Goal: Find specific page/section: Find specific page/section

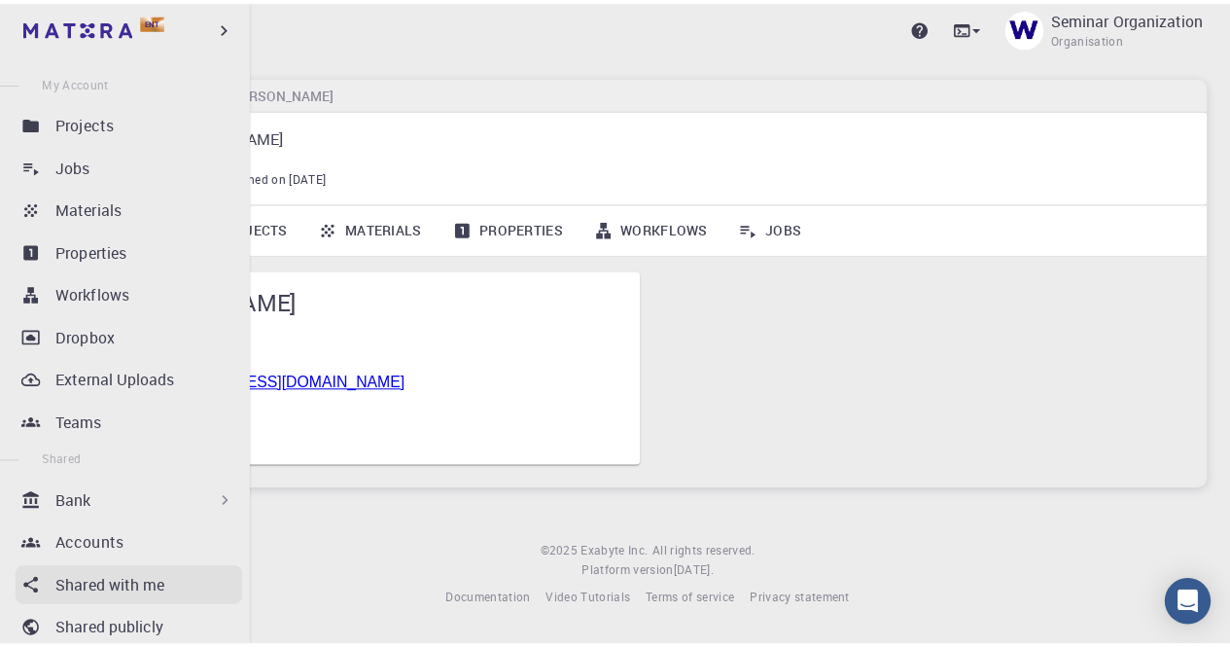
scroll to position [169, 0]
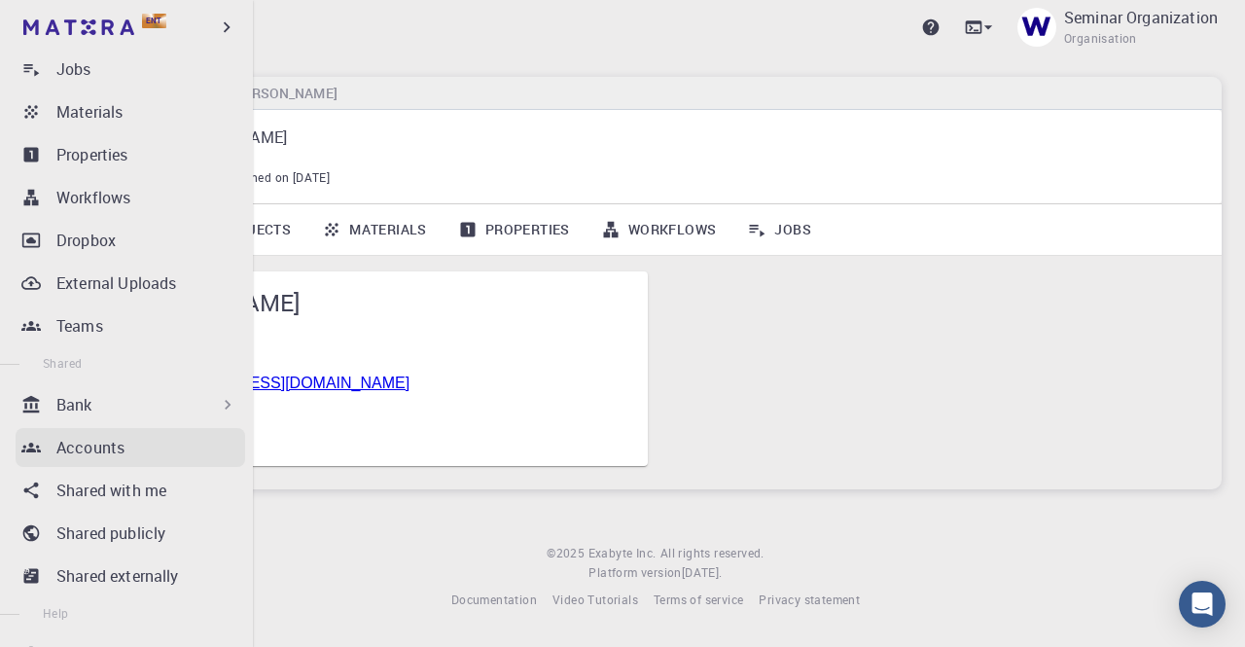
click at [101, 451] on p "Accounts" at bounding box center [90, 447] width 68 height 23
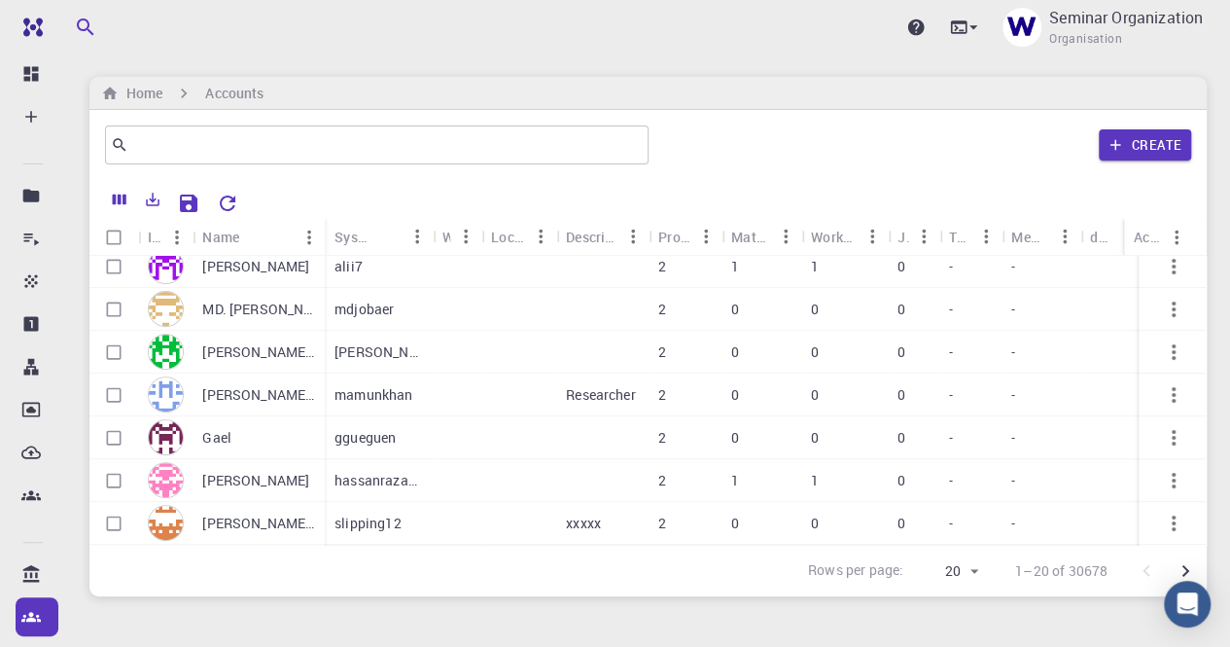
scroll to position [486, 0]
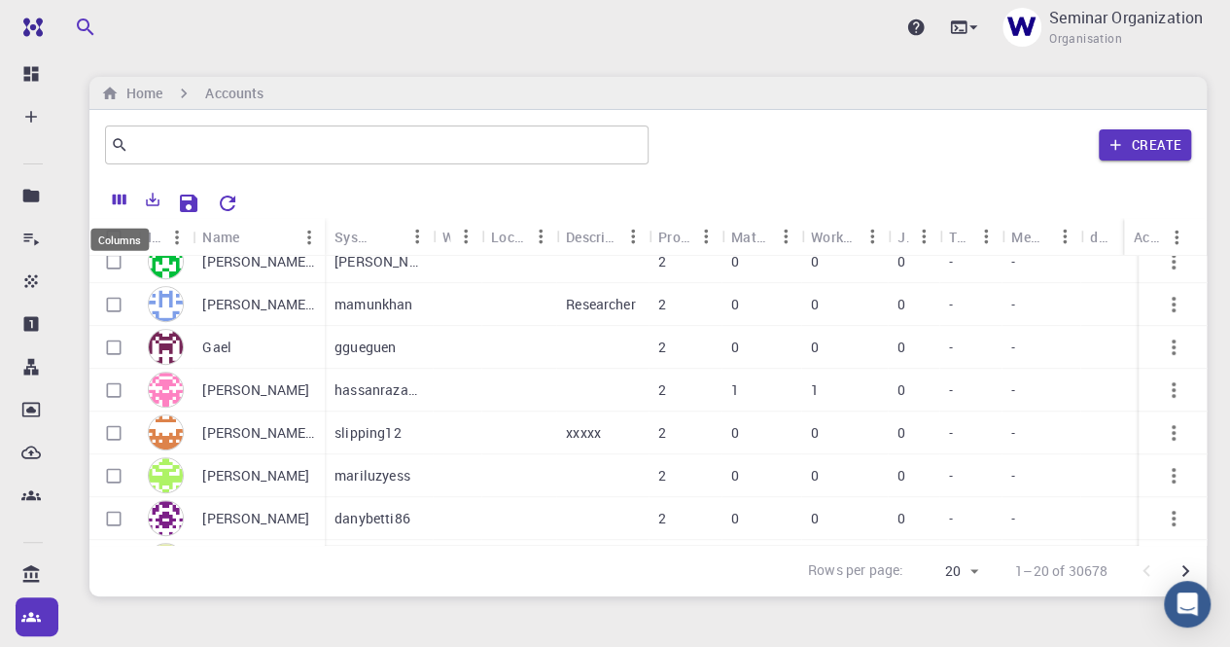
click at [110, 199] on button "Columns" at bounding box center [119, 199] width 33 height 31
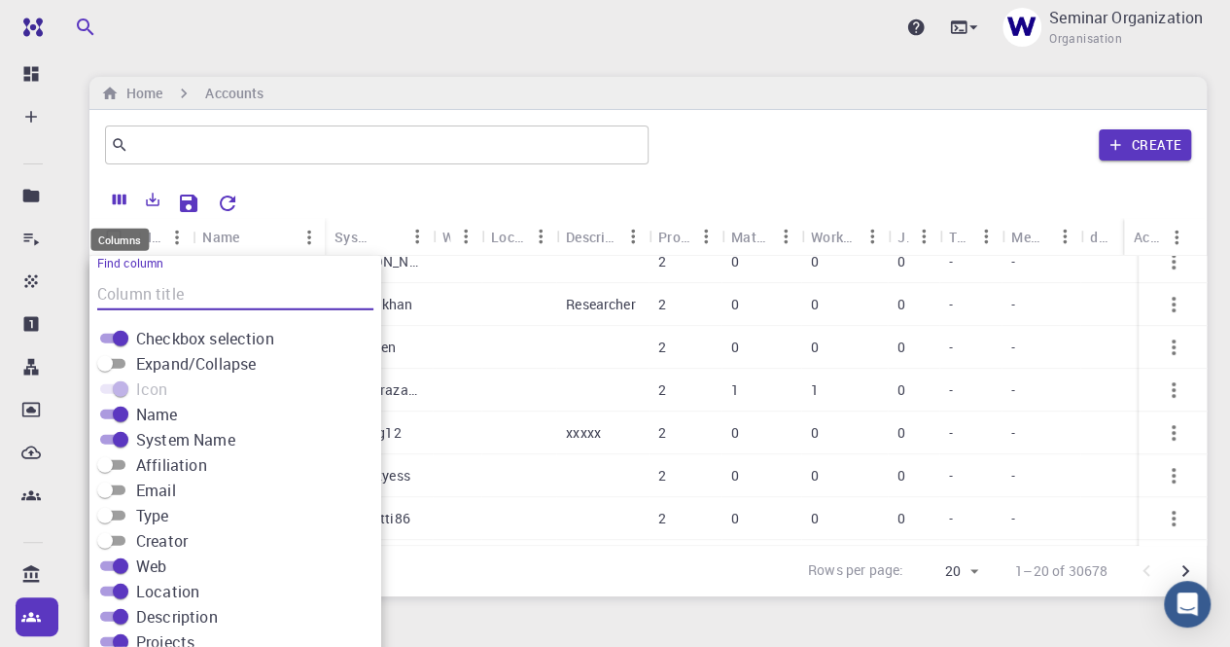
scroll to position [46, 0]
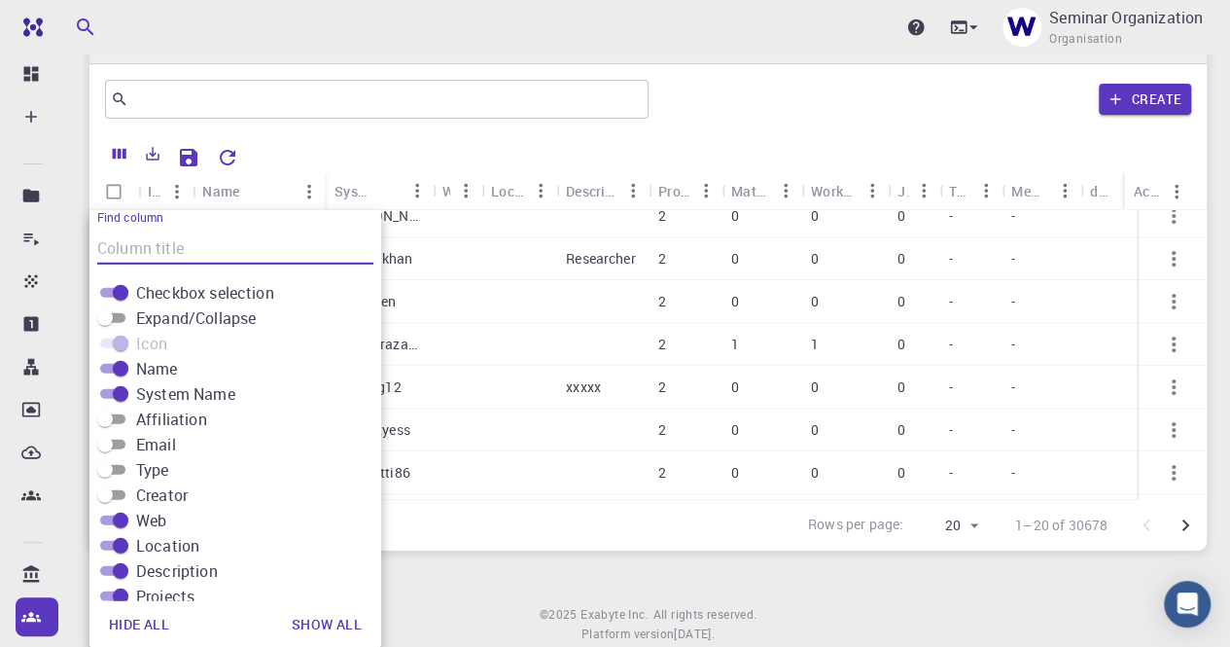
click at [119, 417] on input "Affiliation" at bounding box center [105, 418] width 70 height 23
checkbox input "true"
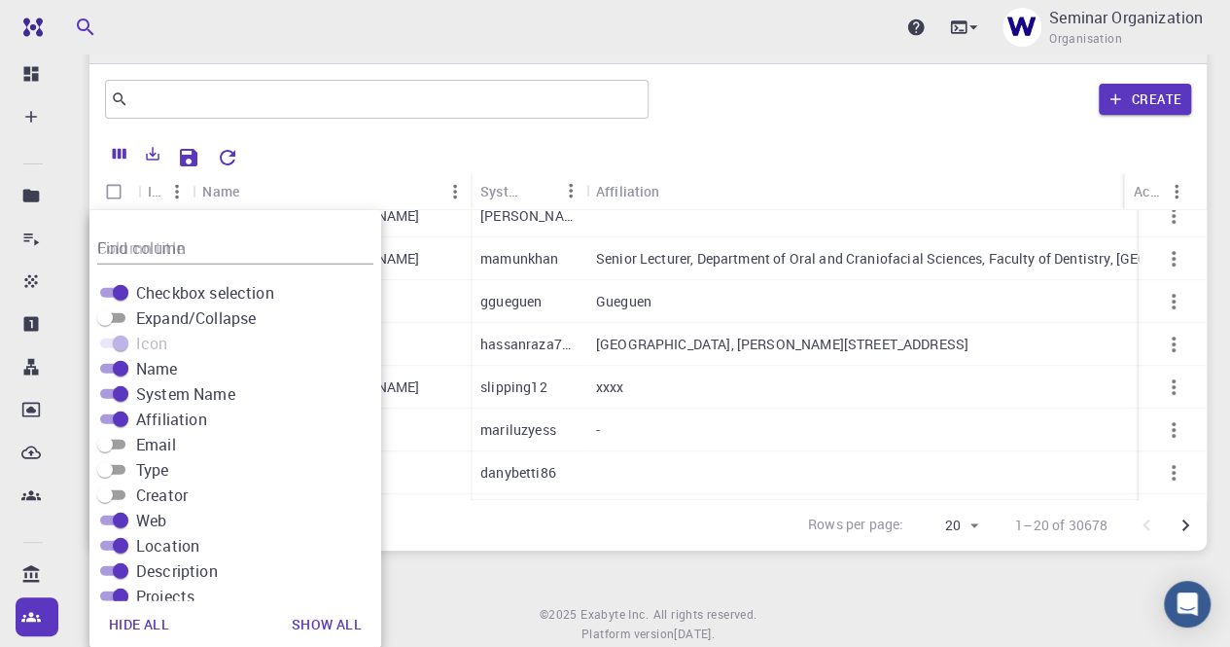
scroll to position [443, 0]
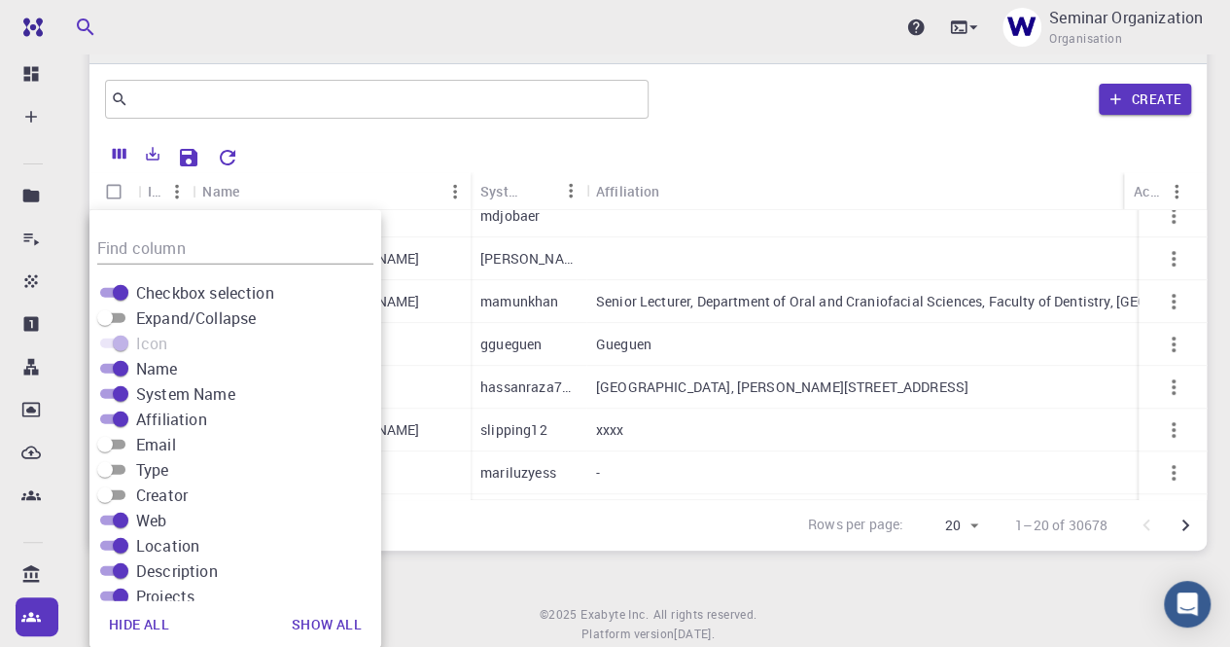
click at [116, 440] on input "Email" at bounding box center [105, 444] width 70 height 23
checkbox input "true"
click at [492, 563] on div "Upgrade Seminar Organization Organisation Home Accounts ​ Create Icon Name Syst…" at bounding box center [648, 328] width 1164 height 748
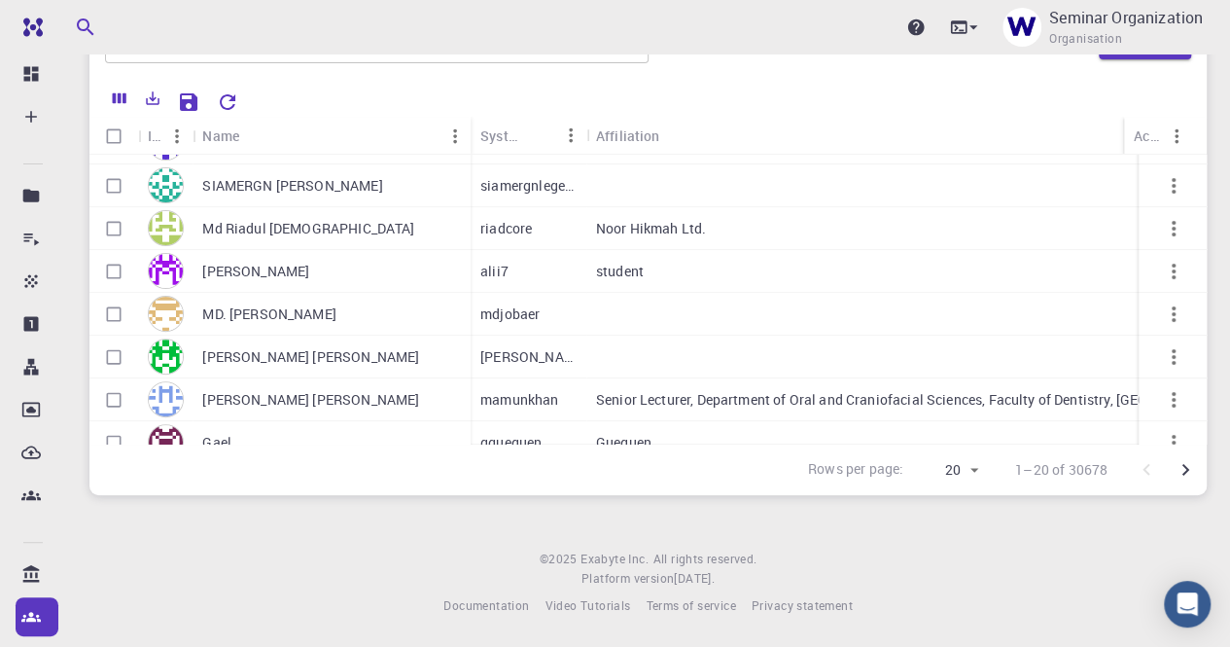
scroll to position [0, 0]
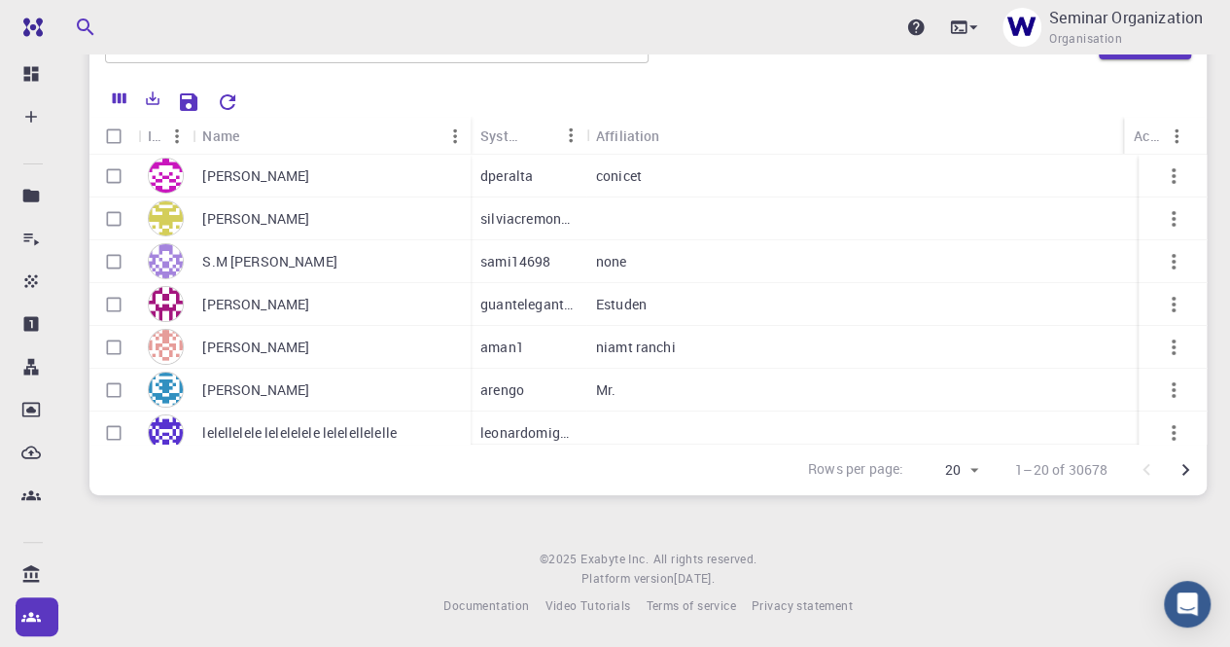
click at [1185, 469] on icon "Go to next page" at bounding box center [1185, 470] width 7 height 12
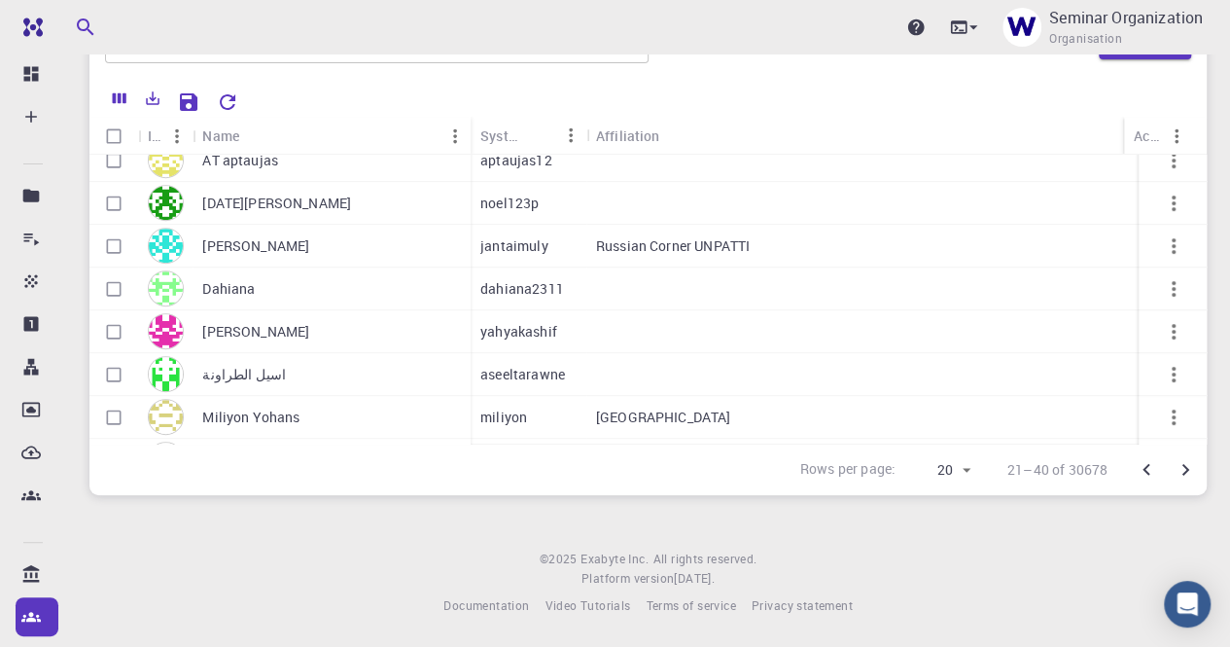
scroll to position [581, 0]
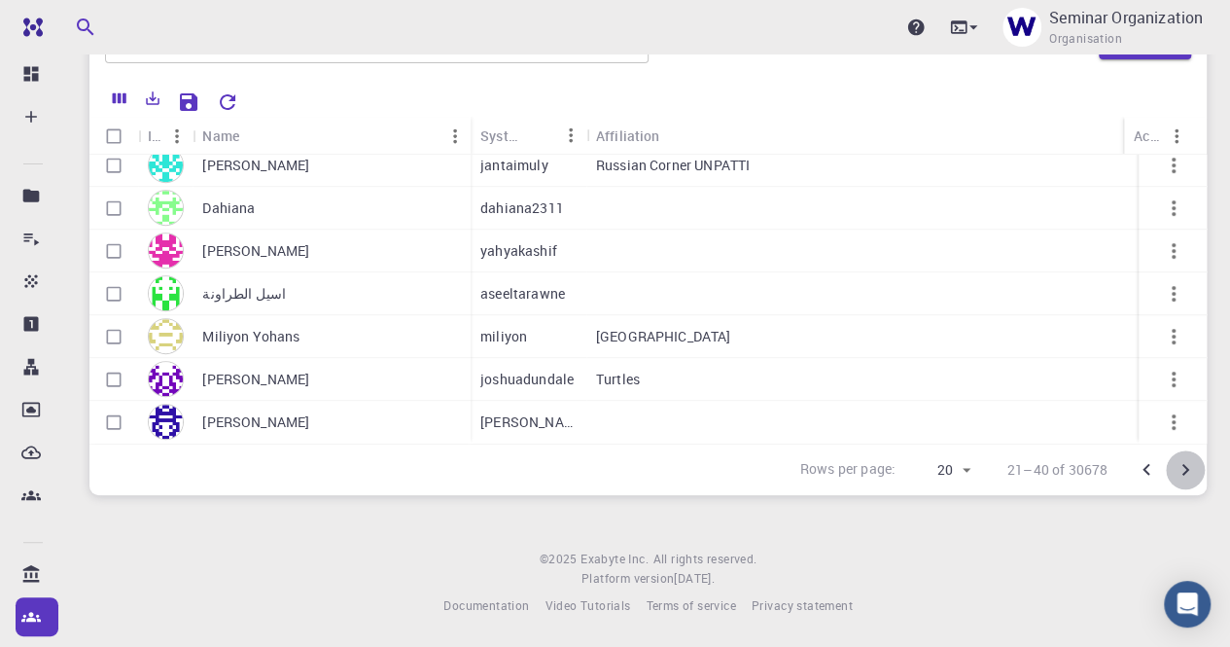
click at [1186, 474] on icon "Go to next page" at bounding box center [1185, 469] width 23 height 23
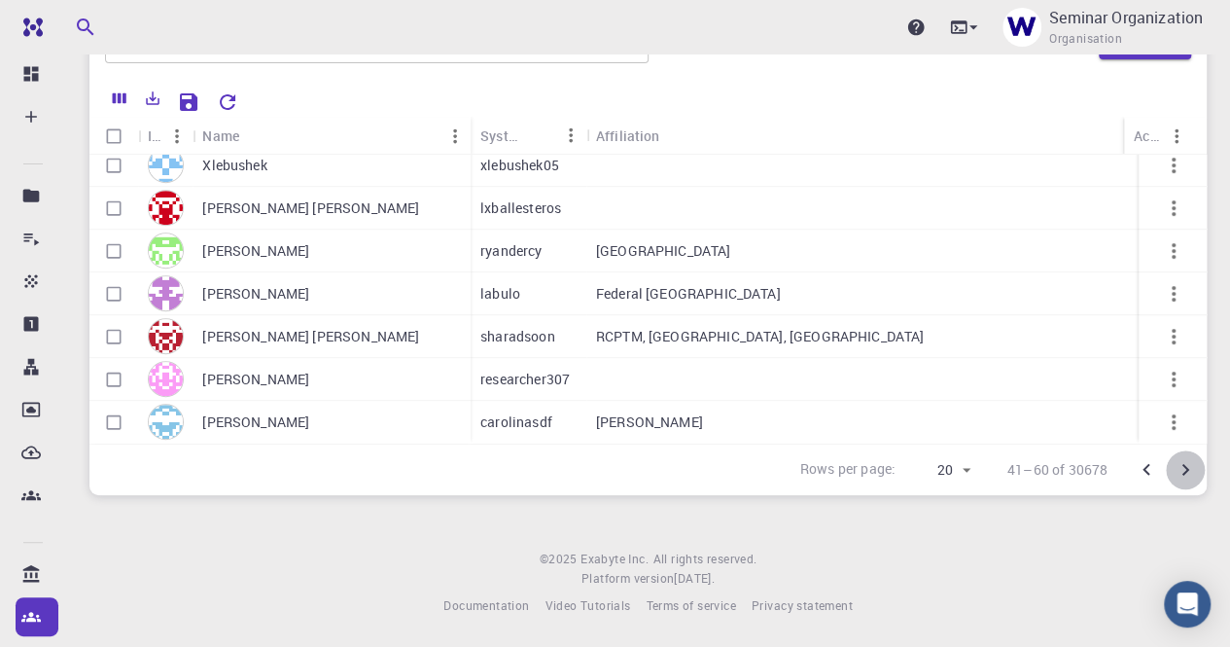
click at [1183, 473] on icon "Go to next page" at bounding box center [1185, 470] width 7 height 12
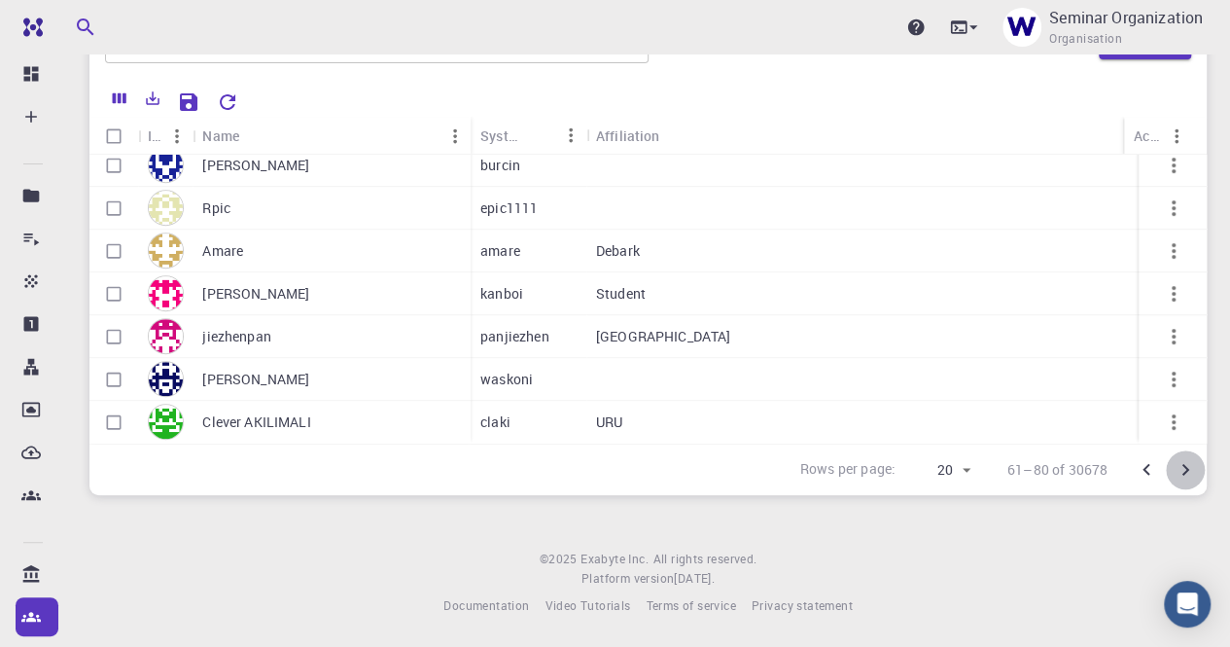
click at [1185, 474] on icon "Go to next page" at bounding box center [1185, 469] width 23 height 23
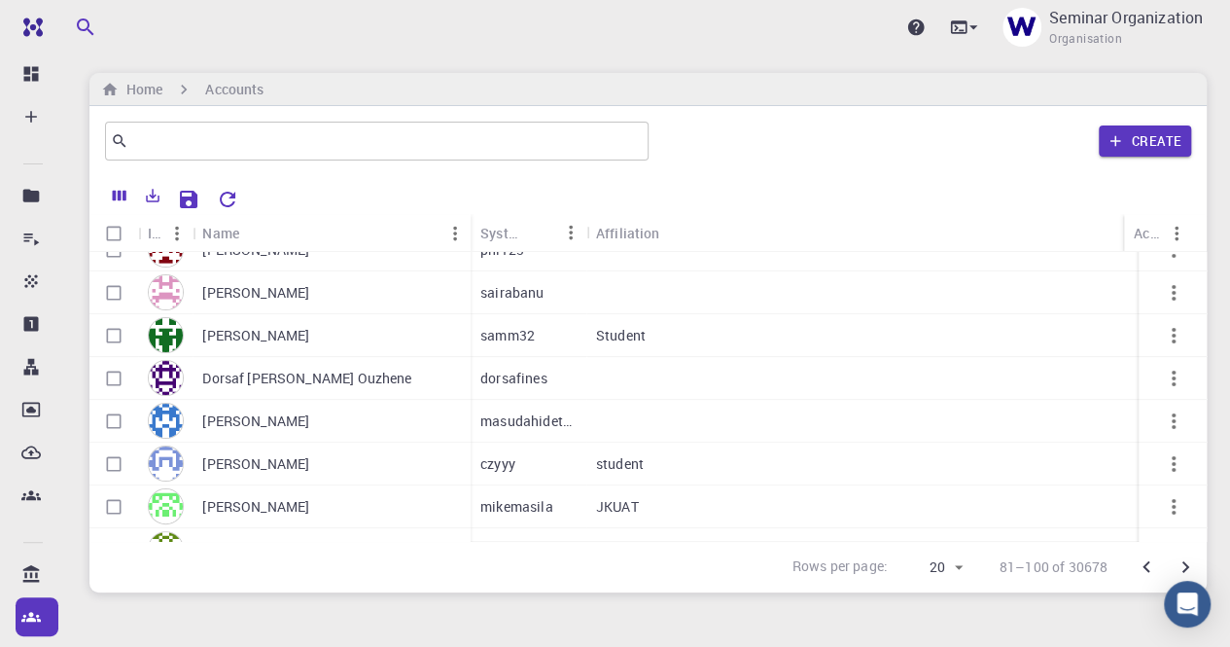
scroll to position [0, 0]
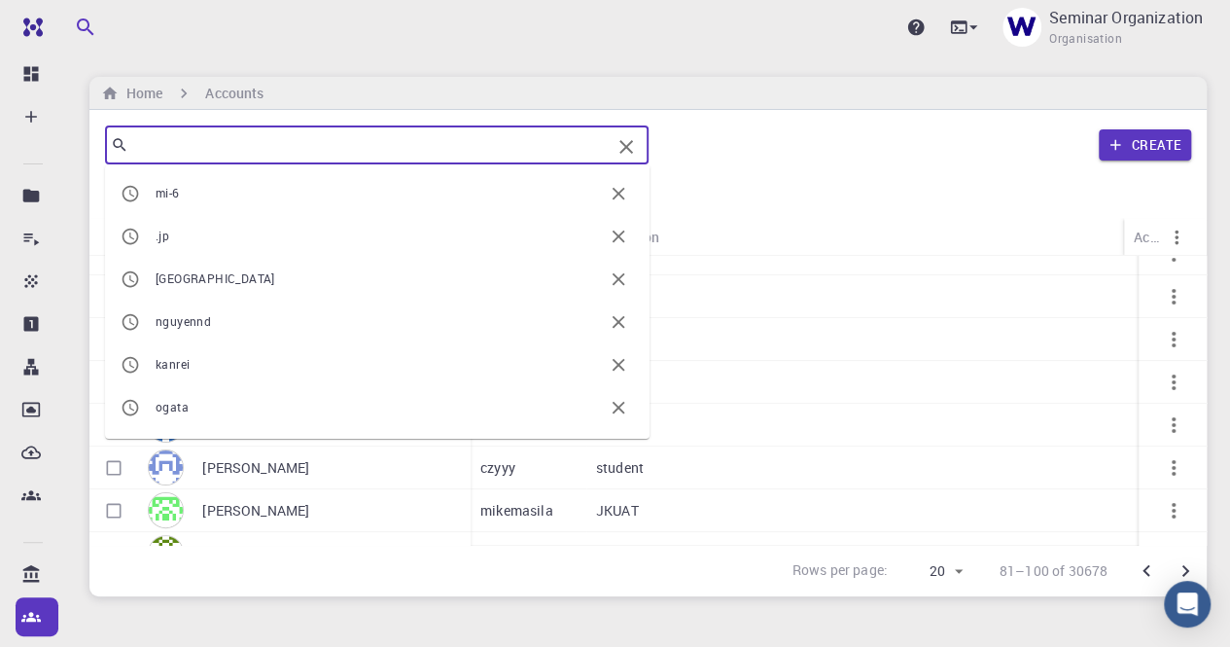
click at [370, 149] on input "text" at bounding box center [369, 144] width 482 height 27
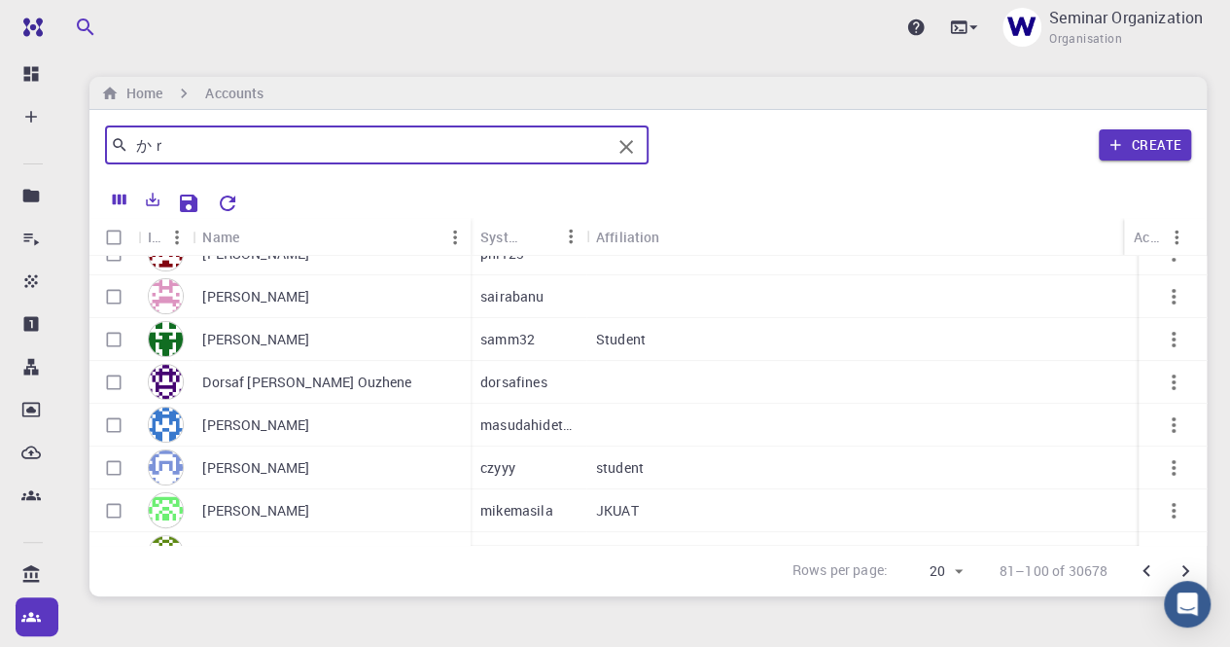
type input "か"
type input "kanrei"
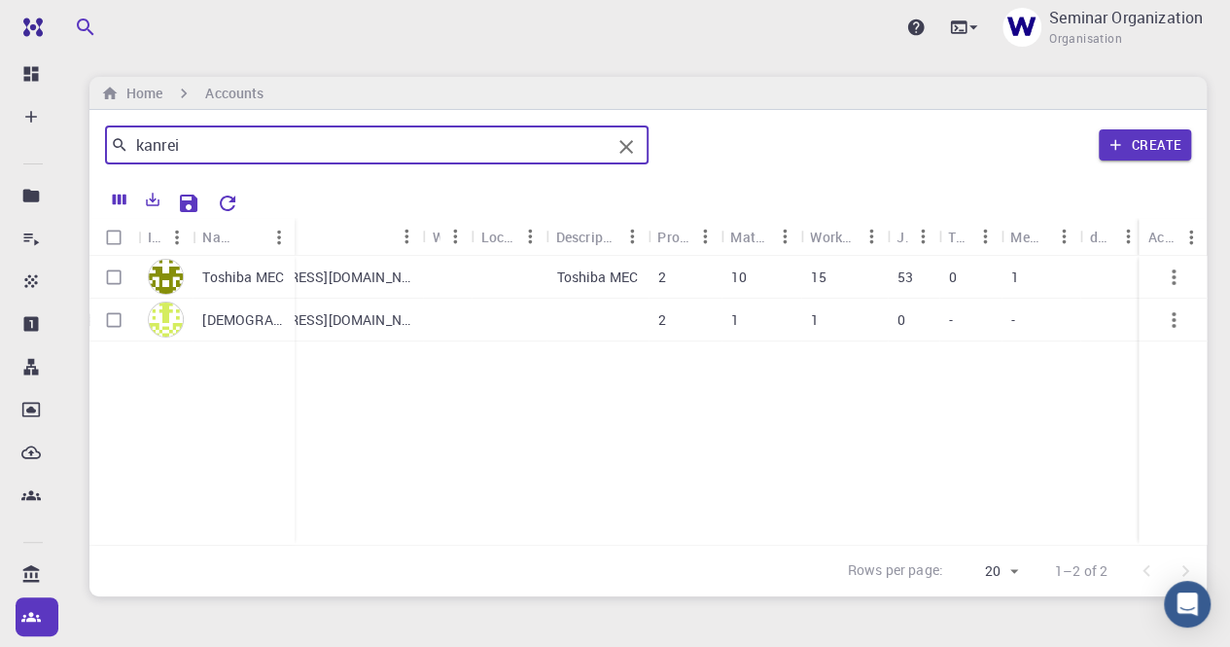
scroll to position [0, 552]
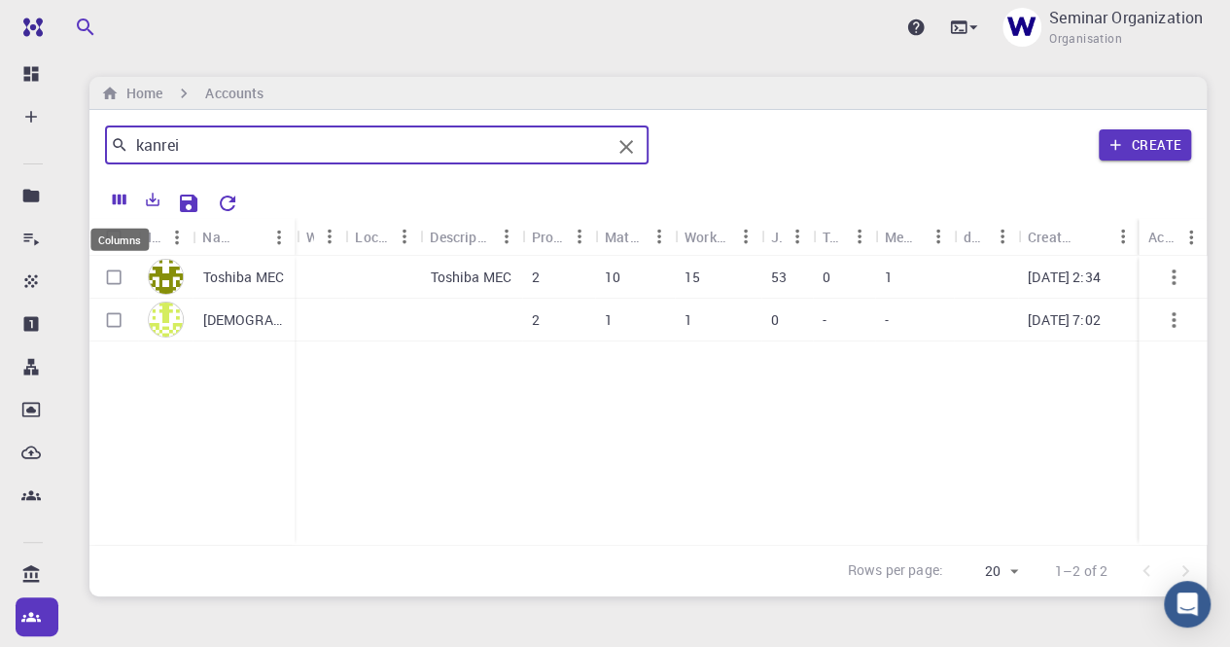
click at [117, 200] on icon "Columns" at bounding box center [120, 200] width 18 height 18
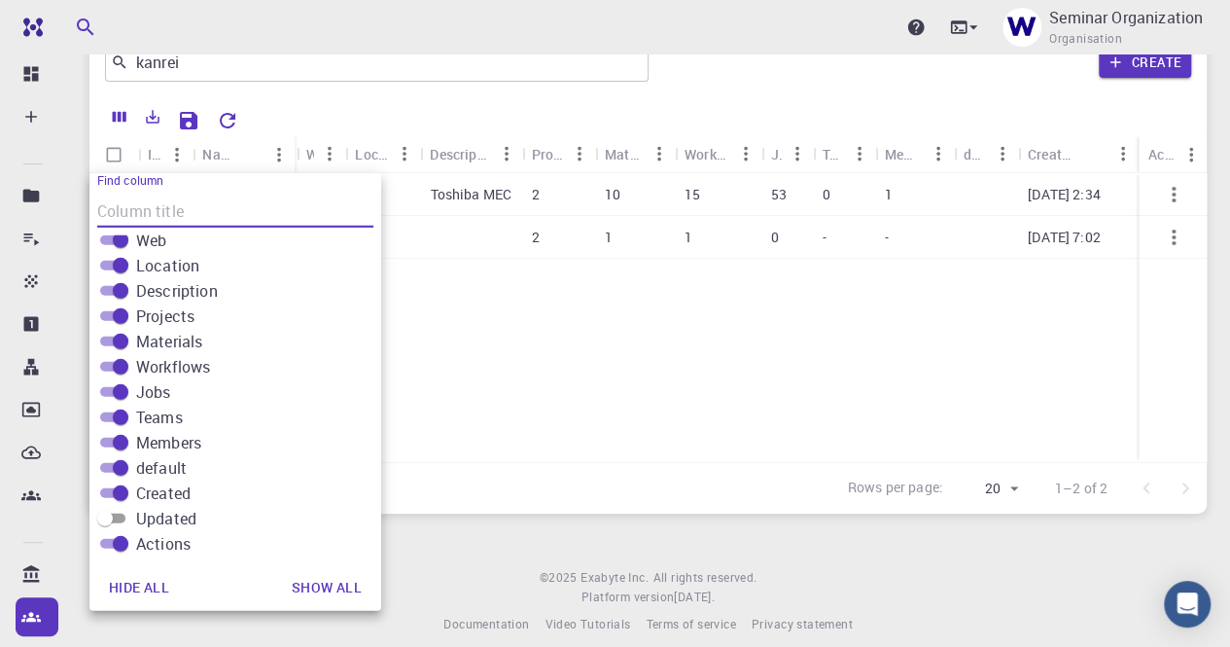
scroll to position [102, 0]
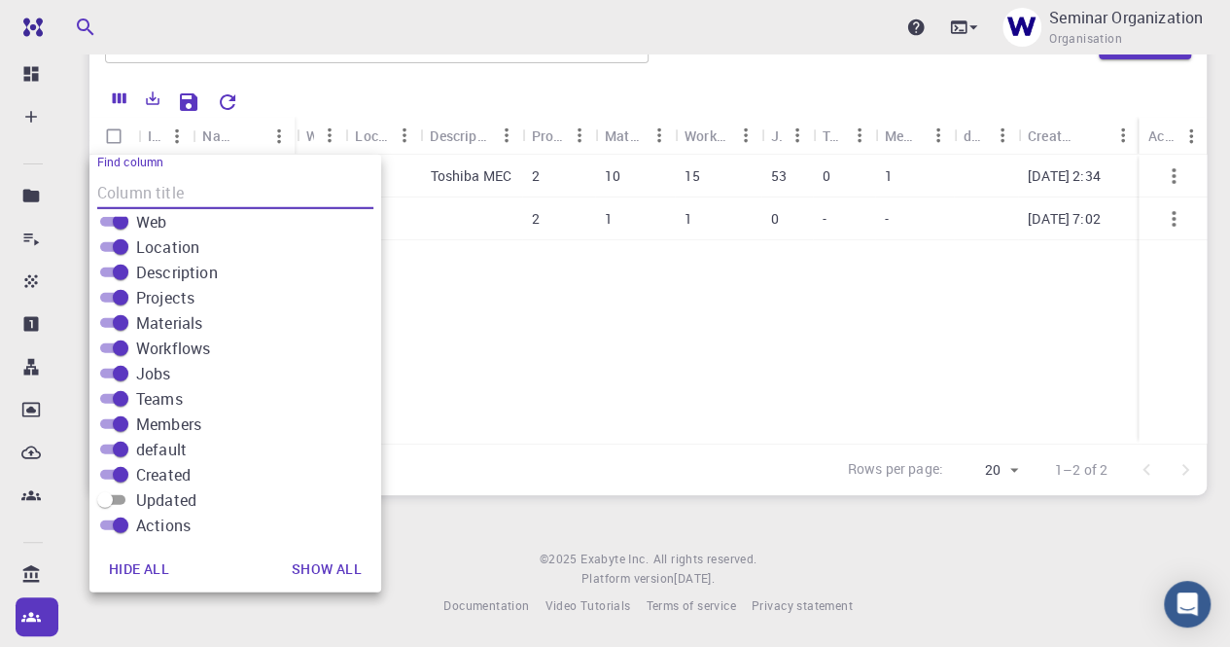
click at [119, 492] on input "Updated" at bounding box center [105, 499] width 70 height 23
checkbox input "true"
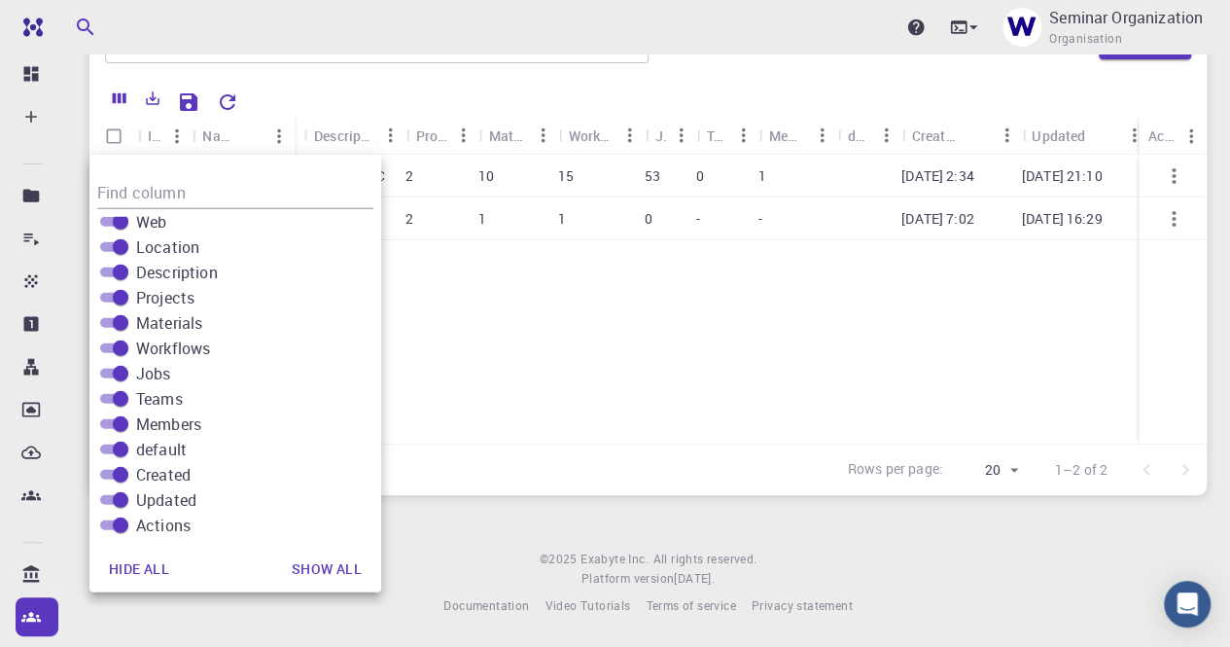
scroll to position [0, 680]
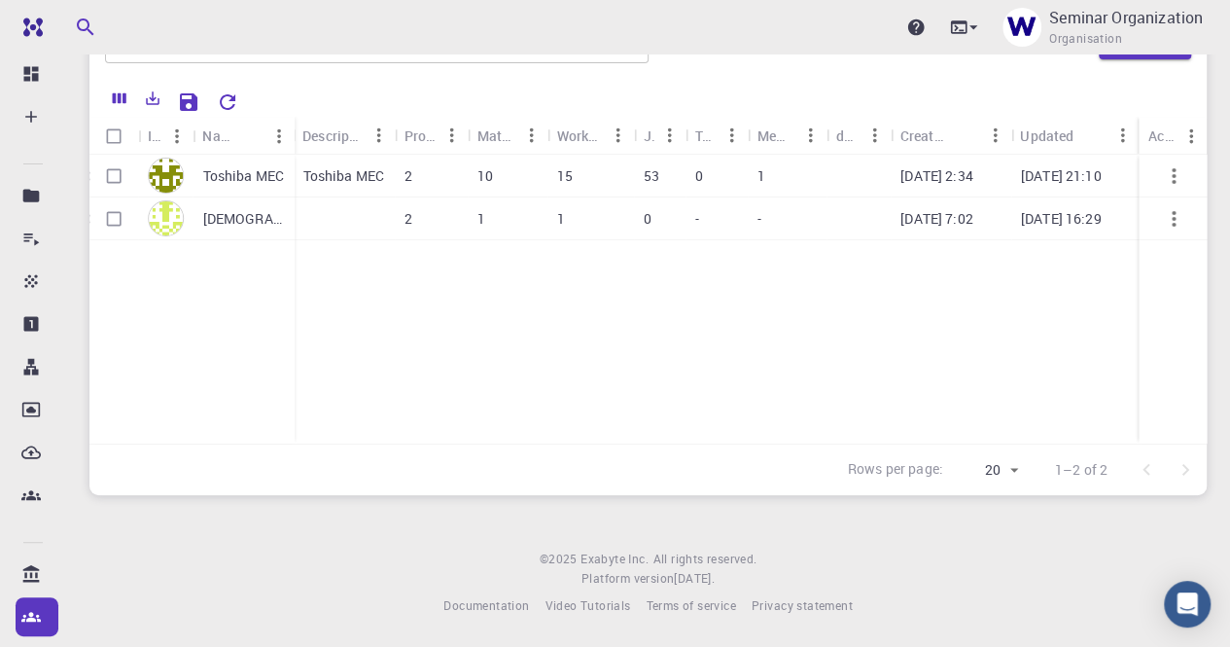
click at [253, 180] on p "Toshiba MEC" at bounding box center [243, 175] width 82 height 19
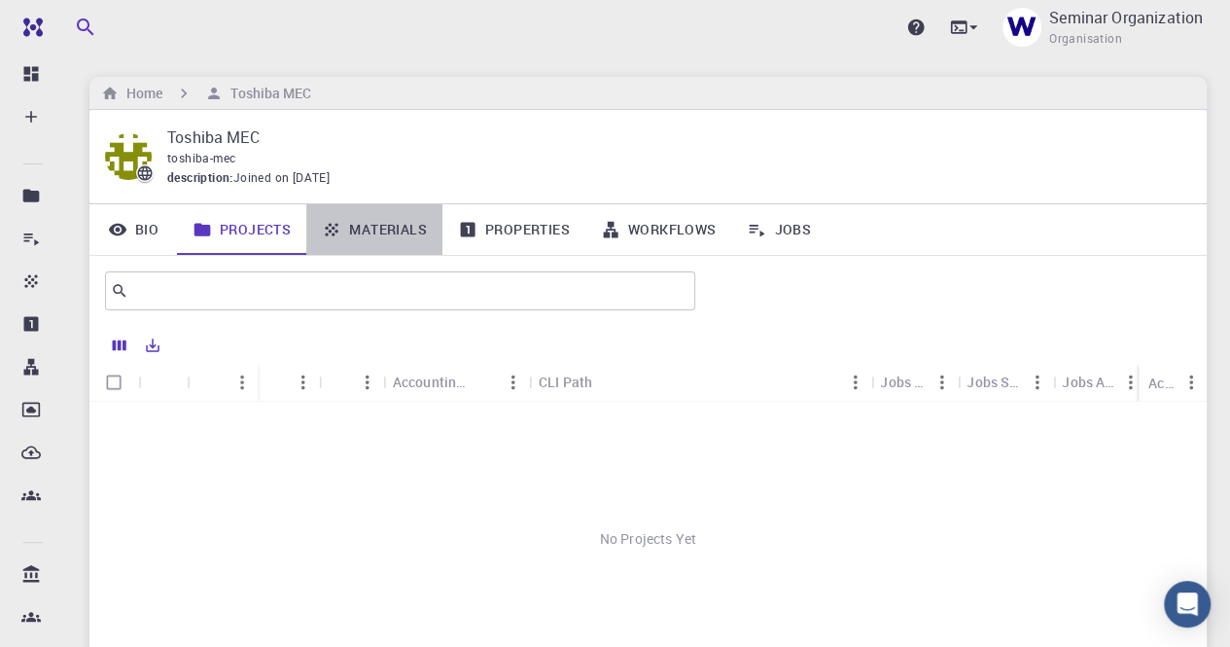
click at [391, 238] on link "Materials" at bounding box center [374, 229] width 136 height 51
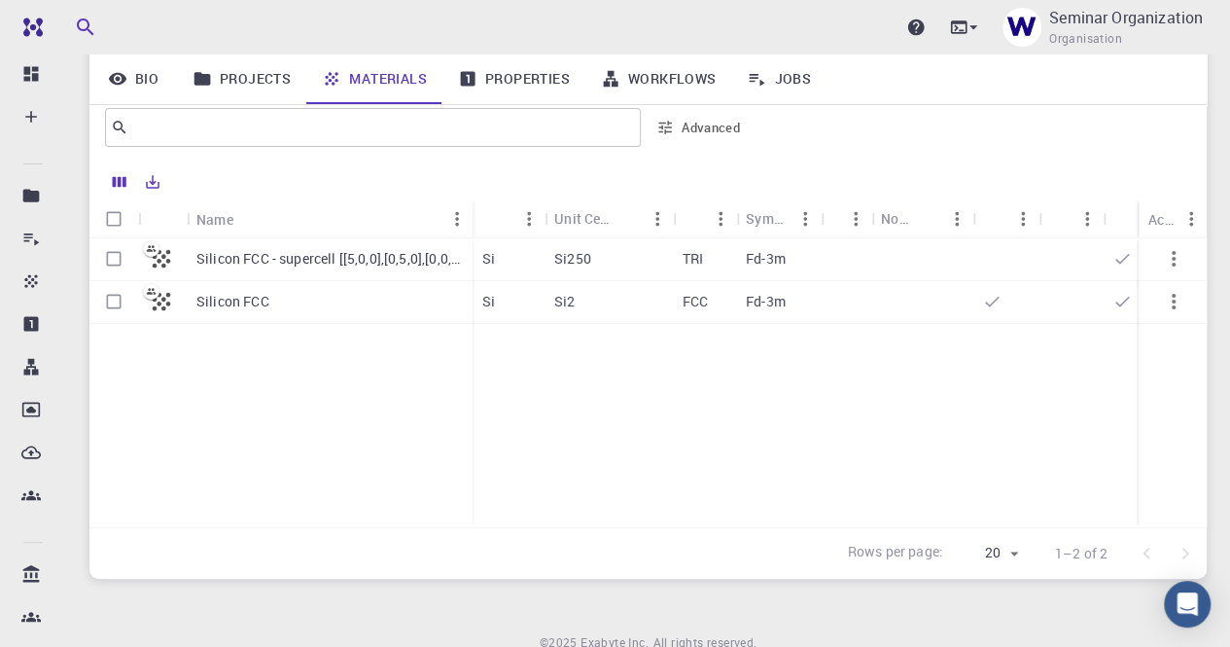
scroll to position [103, 0]
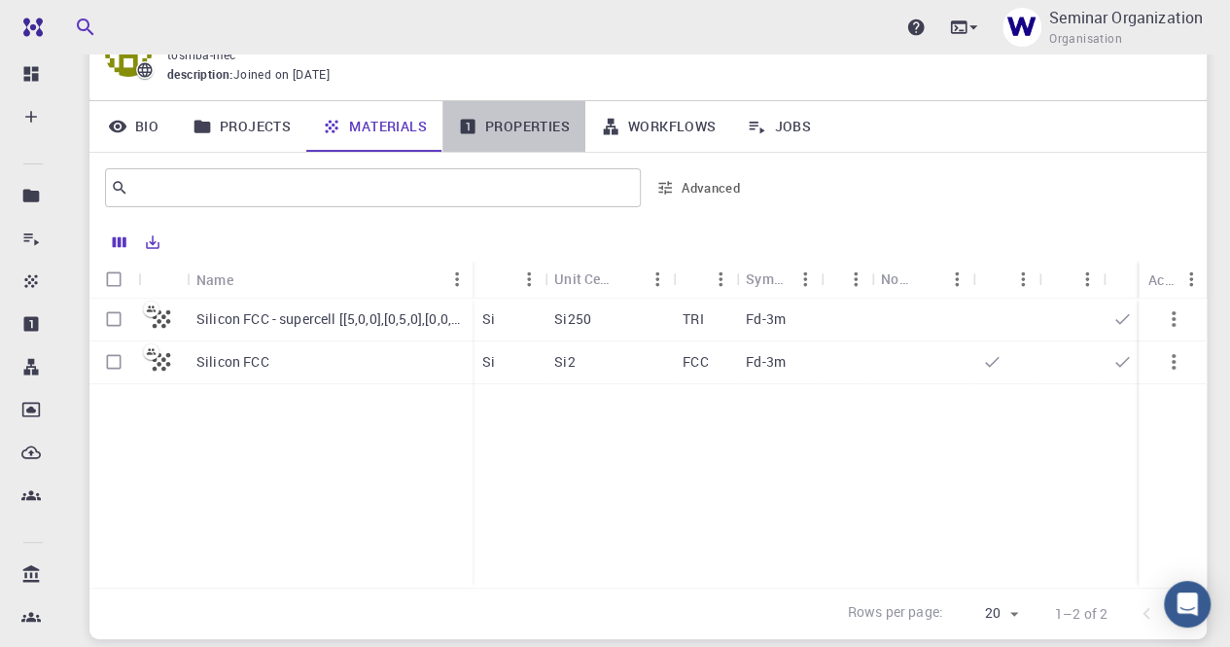
click at [532, 127] on link "Properties" at bounding box center [513, 126] width 143 height 51
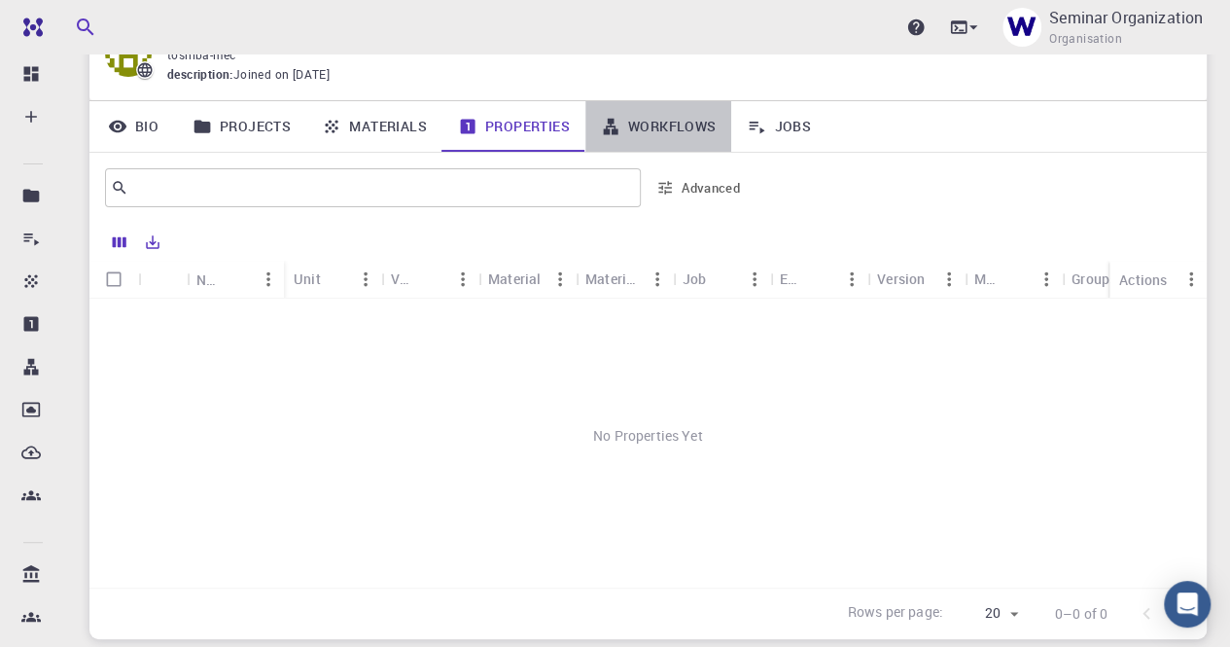
click at [654, 126] on link "Workflows" at bounding box center [658, 126] width 147 height 51
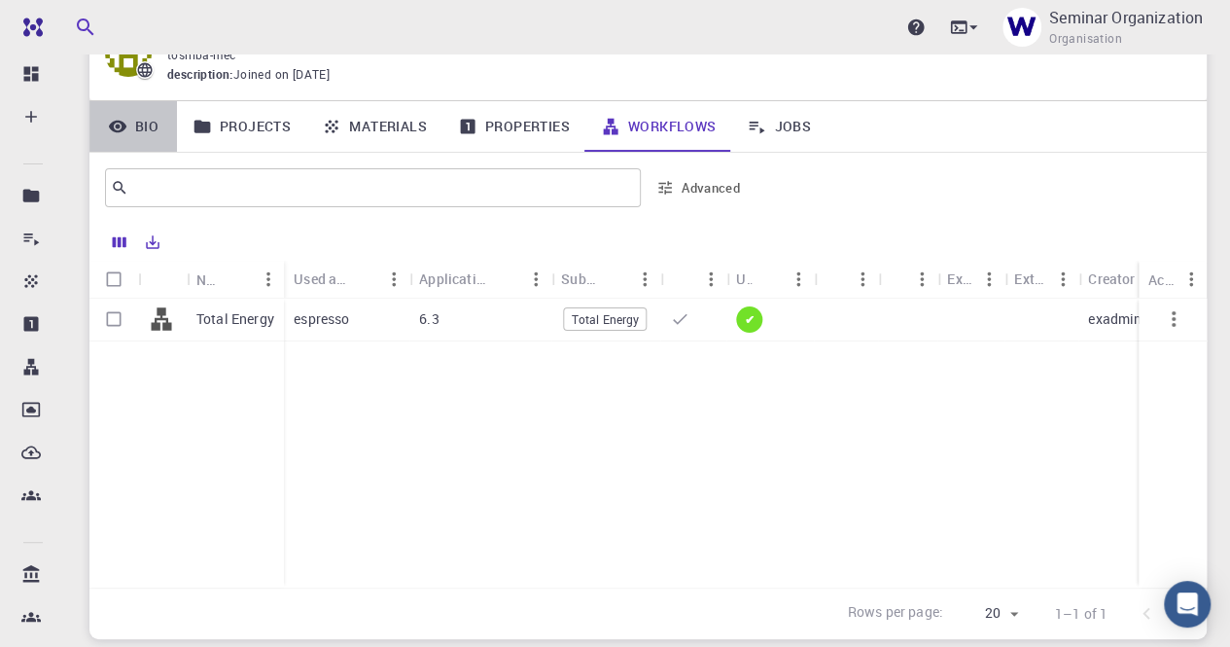
click at [150, 121] on link "Bio" at bounding box center [133, 126] width 88 height 51
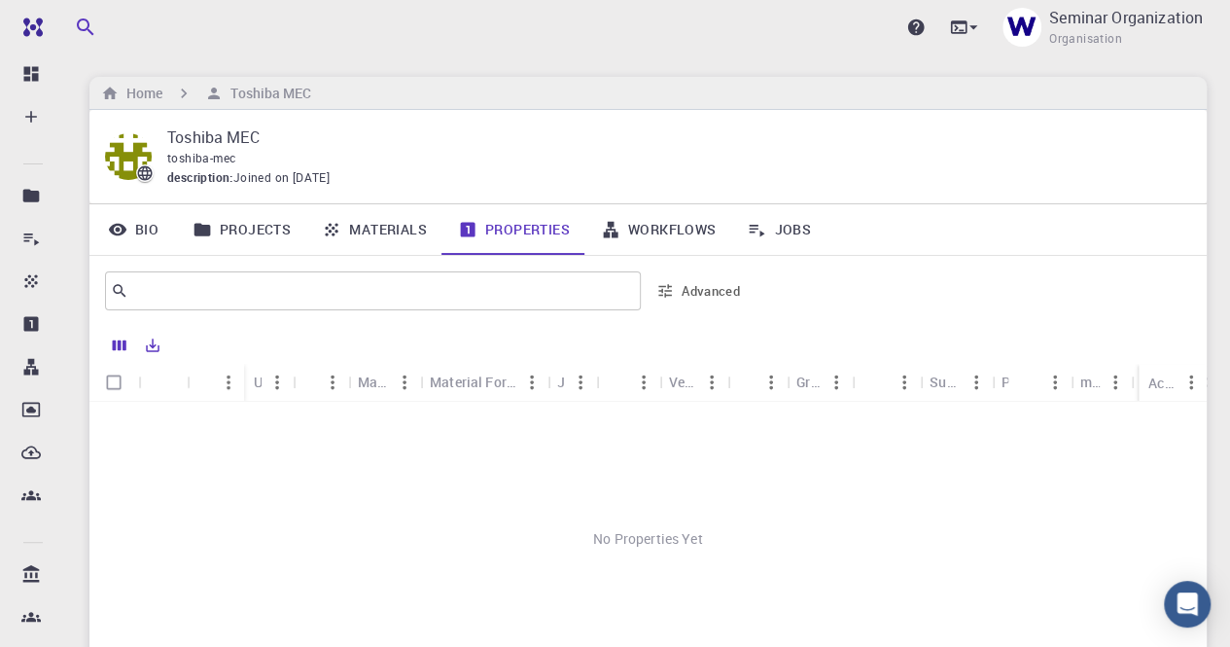
scroll to position [103, 0]
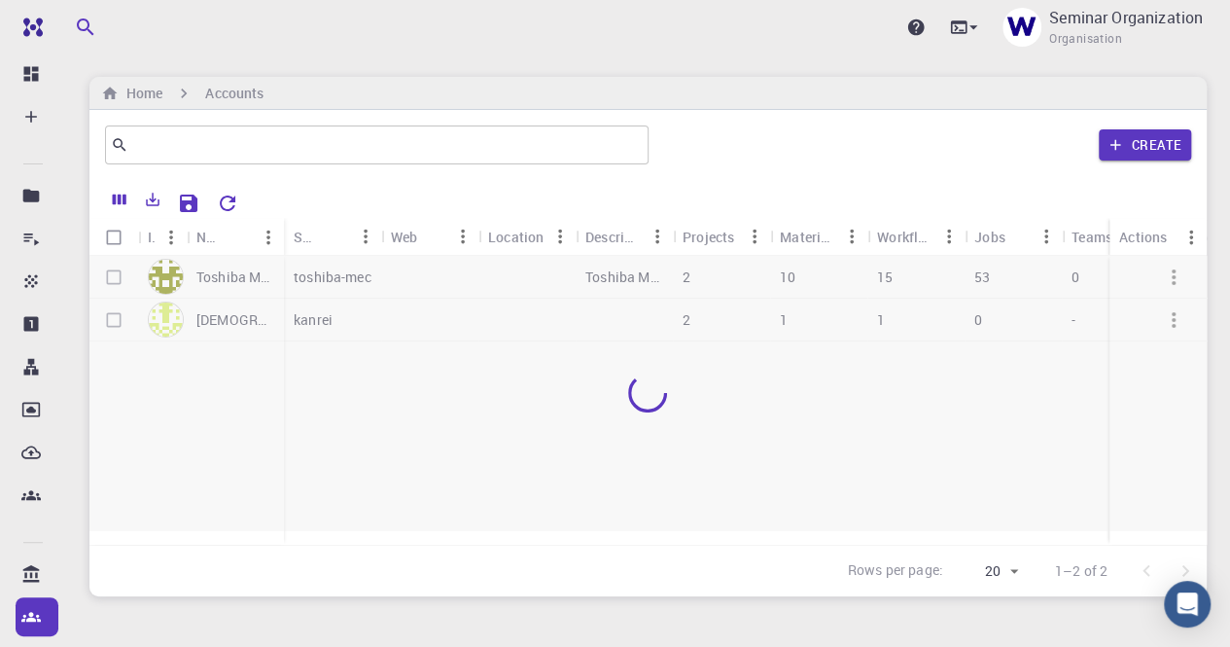
scroll to position [102, 0]
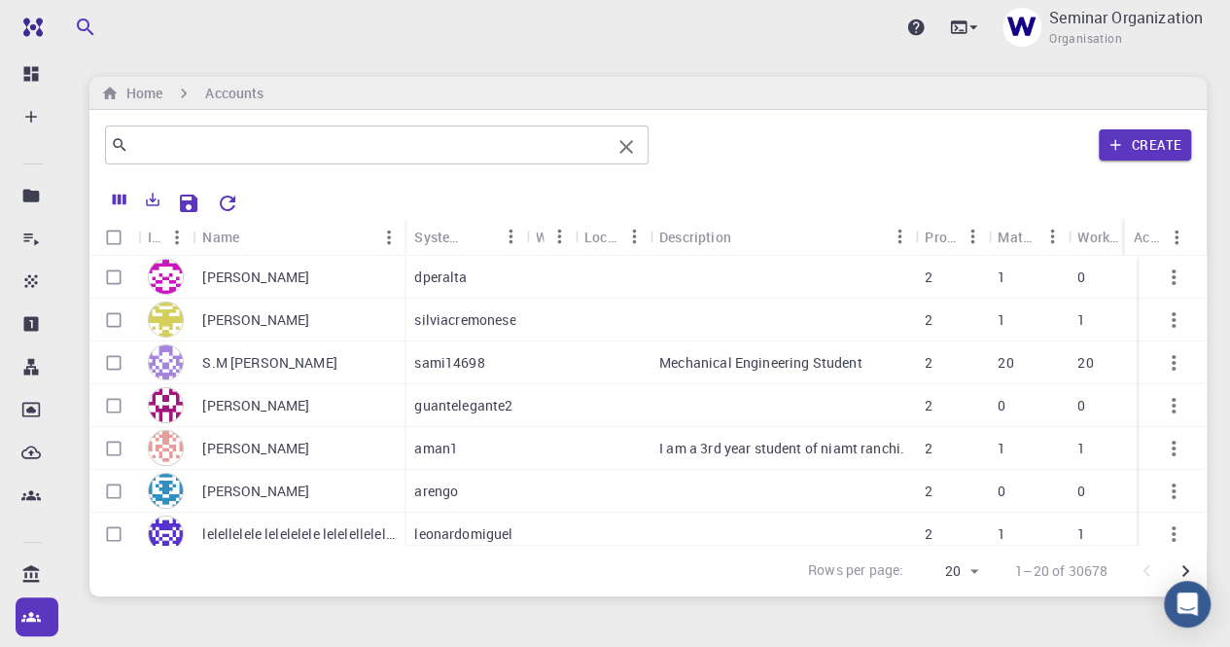
click at [272, 141] on input "text" at bounding box center [369, 144] width 482 height 27
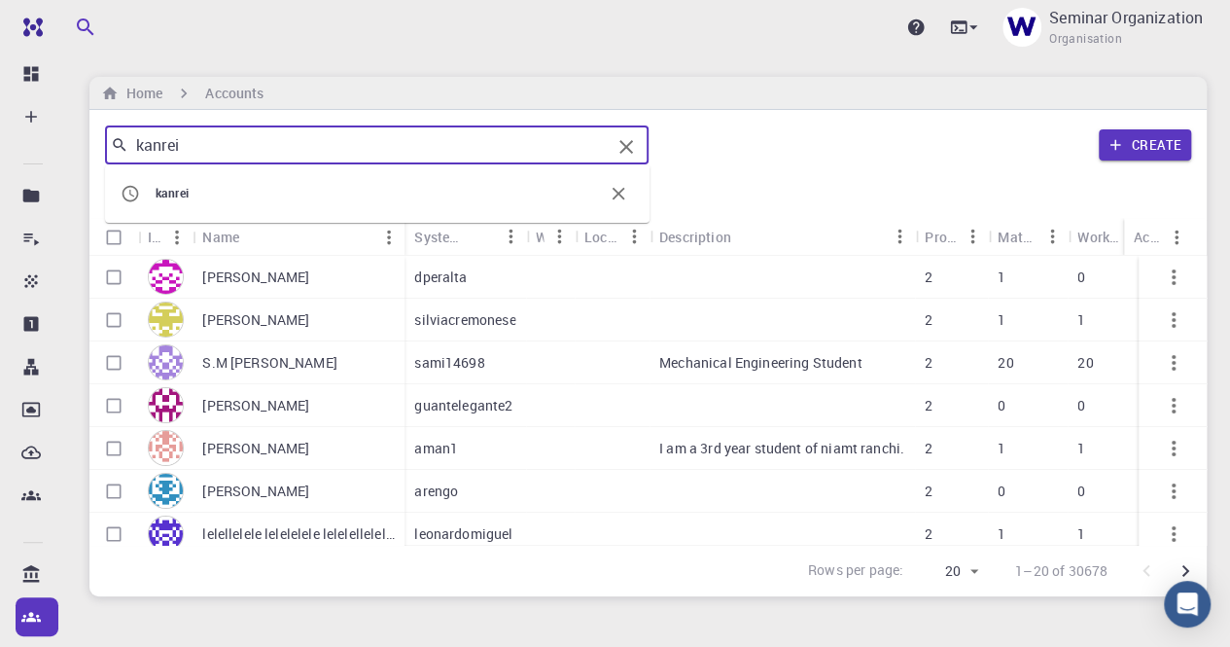
type input "kanrei"
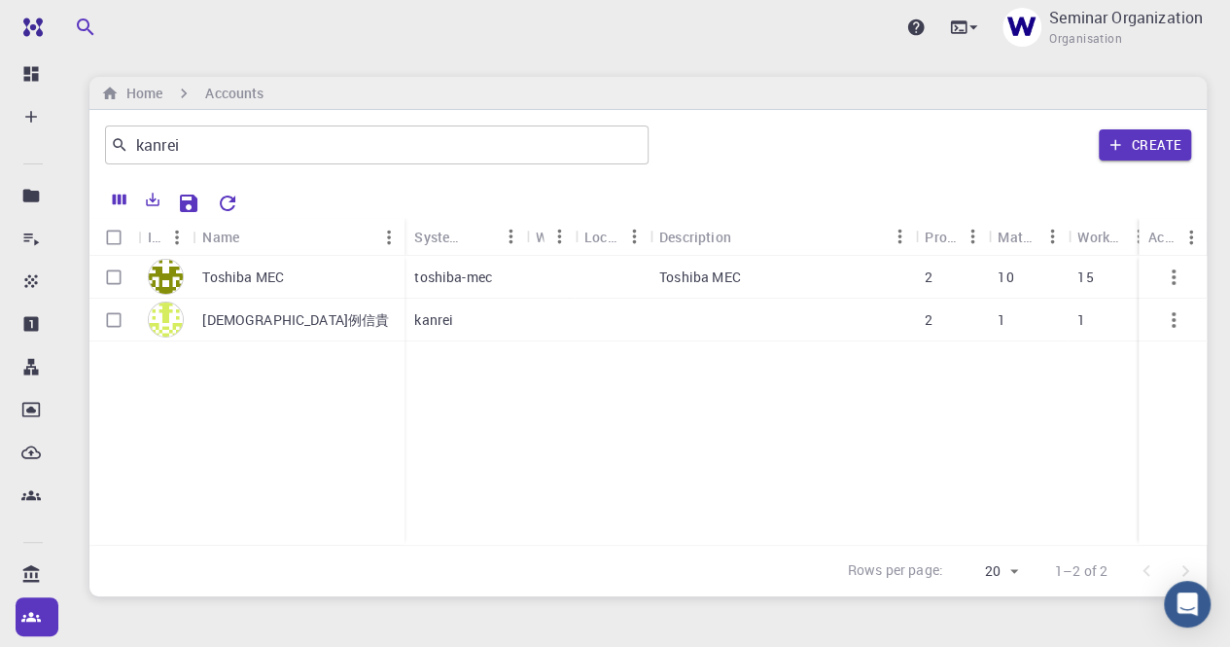
click at [249, 323] on p "[DEMOGRAPHIC_DATA]例信貴" at bounding box center [295, 319] width 187 height 19
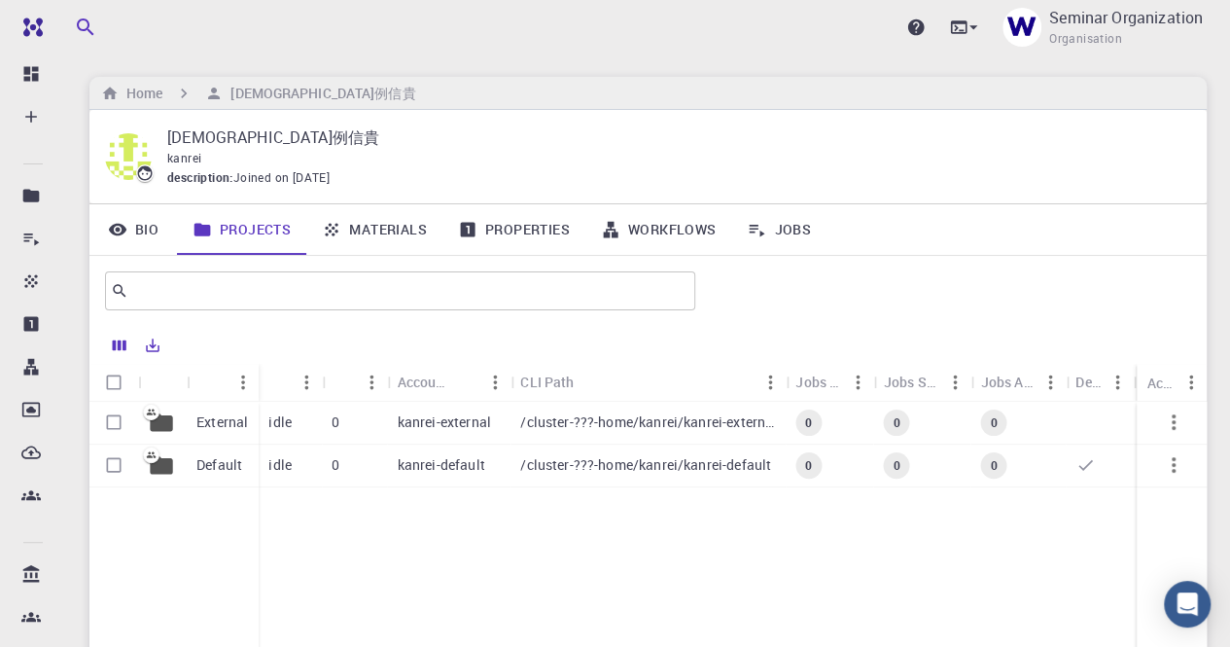
click at [141, 226] on link "Bio" at bounding box center [133, 229] width 88 height 51
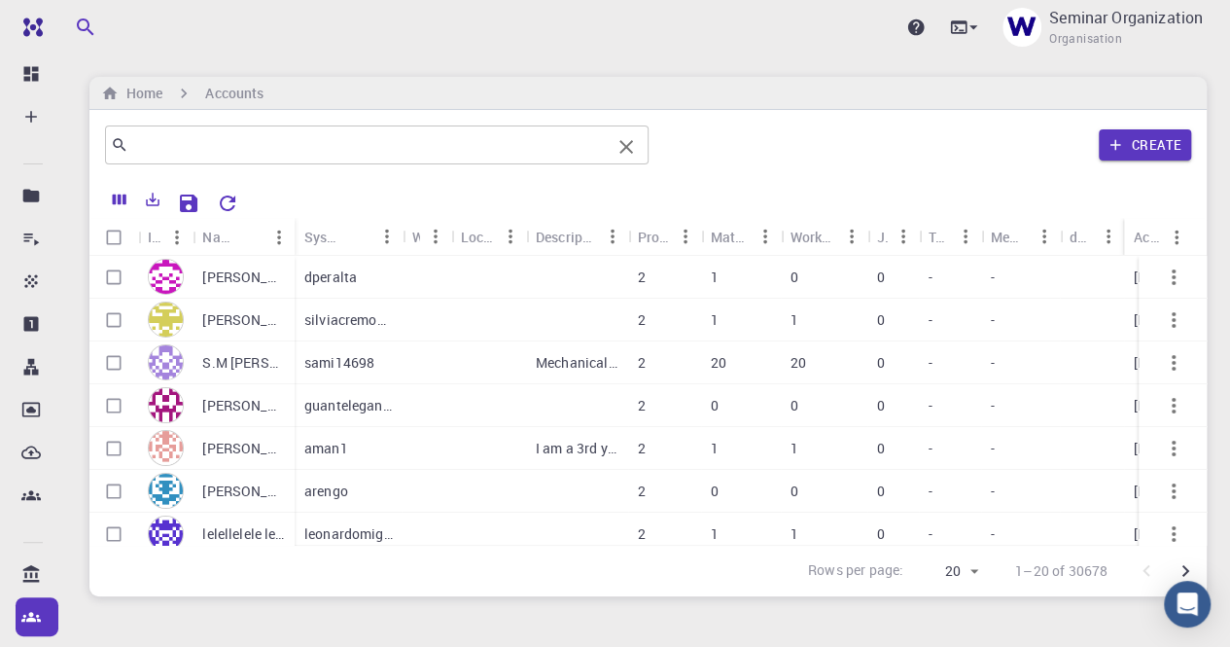
click at [235, 158] on div "​" at bounding box center [377, 144] width 544 height 39
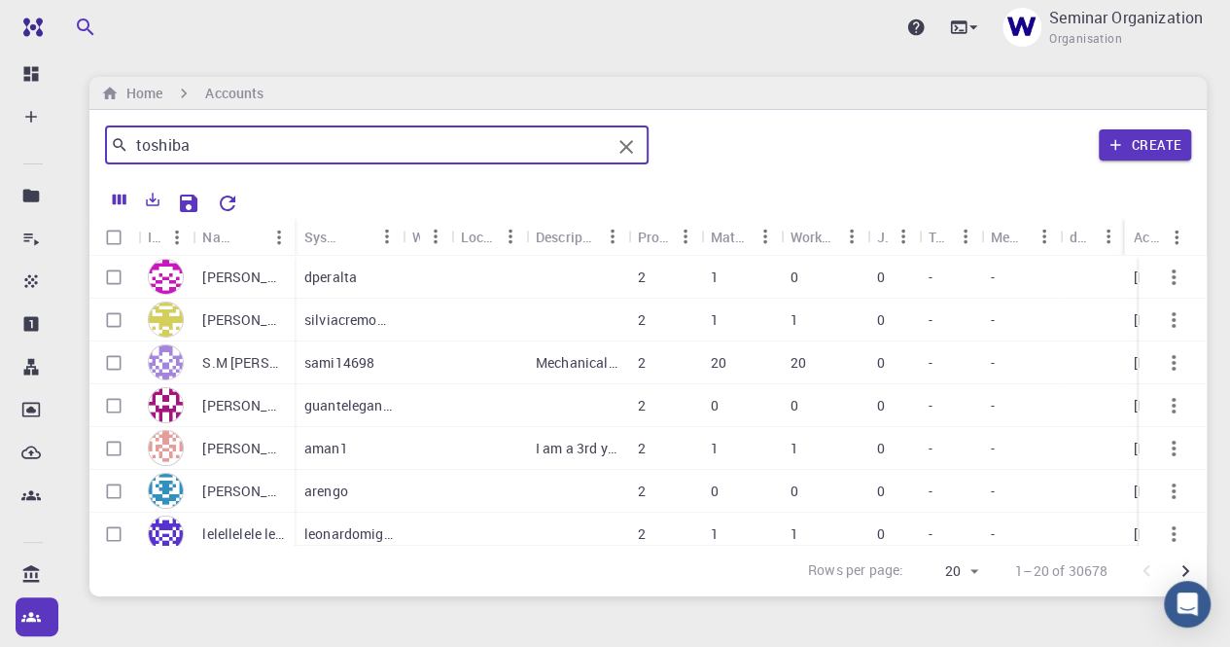
type input "toshiba"
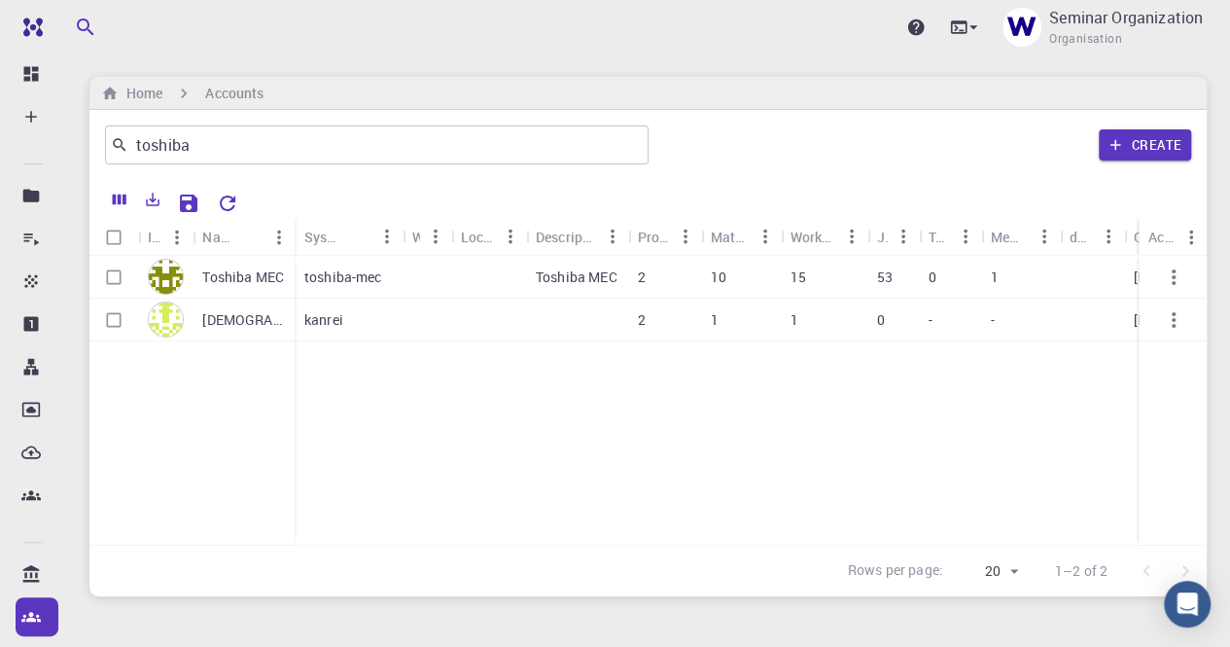
click at [257, 281] on p "Toshiba MEC" at bounding box center [243, 276] width 82 height 19
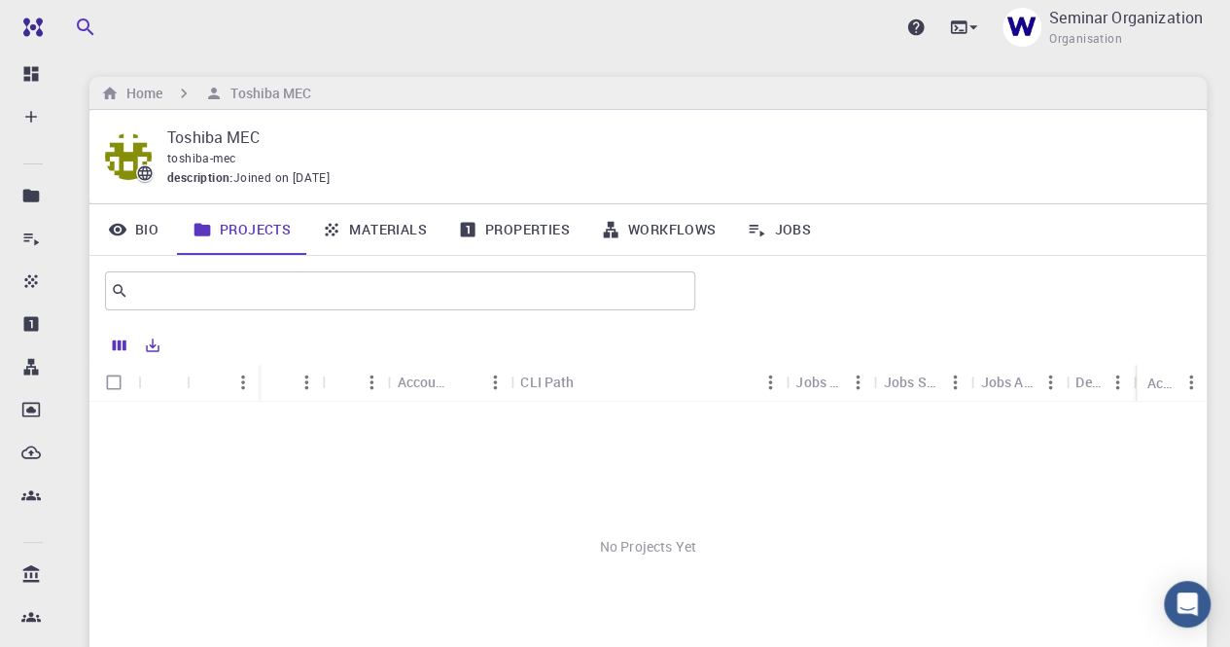
click at [140, 231] on link "Bio" at bounding box center [133, 229] width 88 height 51
